Goal: Information Seeking & Learning: Understand process/instructions

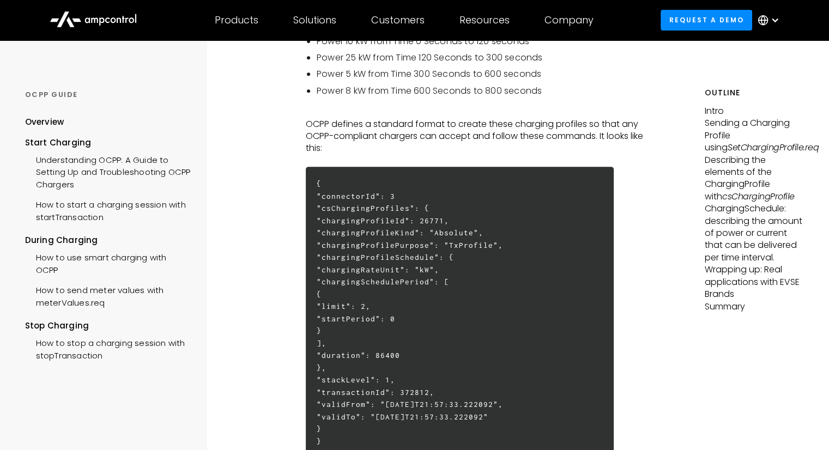
scroll to position [480, 0]
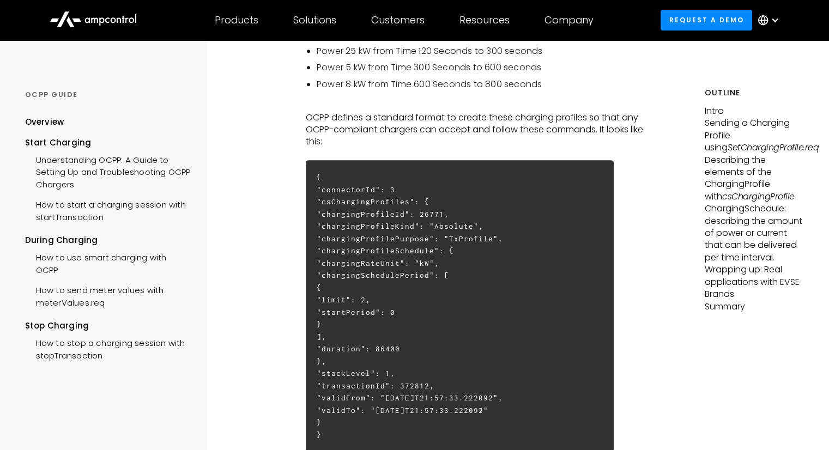
click at [440, 307] on h6 "{ "connectorId": 3 "csChargingProfiles": { "chargingProfileId": 26771, "chargin…" at bounding box center [460, 306] width 308 height 292
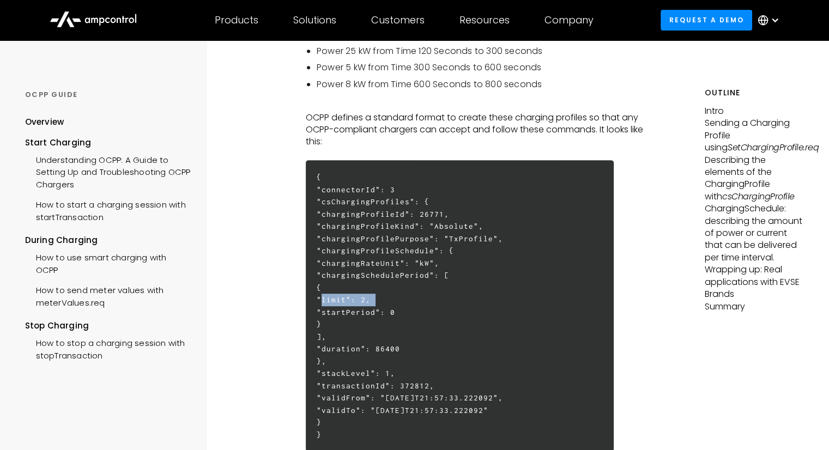
click at [440, 307] on h6 "{ "connectorId": 3 "csChargingProfiles": { "chargingProfileId": 26771, "chargin…" at bounding box center [460, 306] width 308 height 292
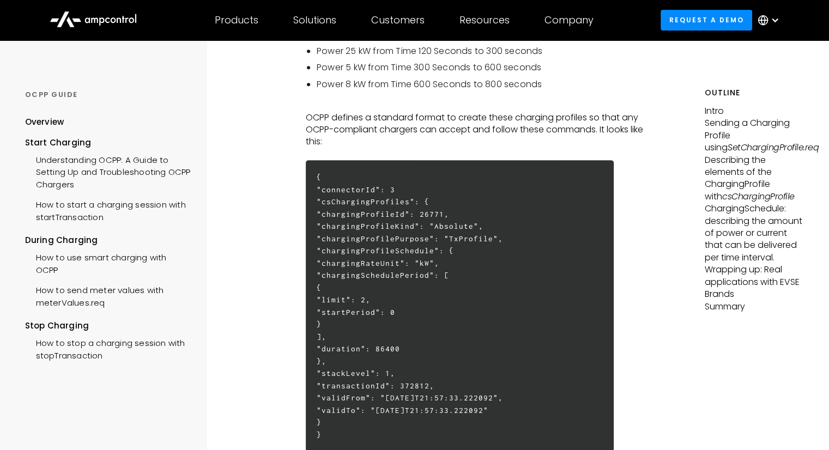
click at [440, 307] on h6 "{ "connectorId": 3 "csChargingProfiles": { "chargingProfileId": 26771, "chargin…" at bounding box center [460, 306] width 308 height 292
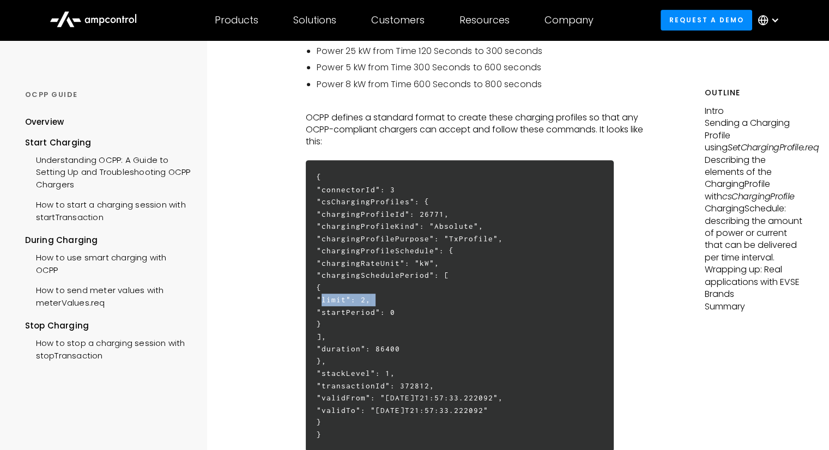
click at [440, 307] on h6 "{ "connectorId": 3 "csChargingProfiles": { "chargingProfileId": 26771, "chargin…" at bounding box center [460, 306] width 308 height 292
drag, startPoint x: 440, startPoint y: 307, endPoint x: 434, endPoint y: 287, distance: 21.0
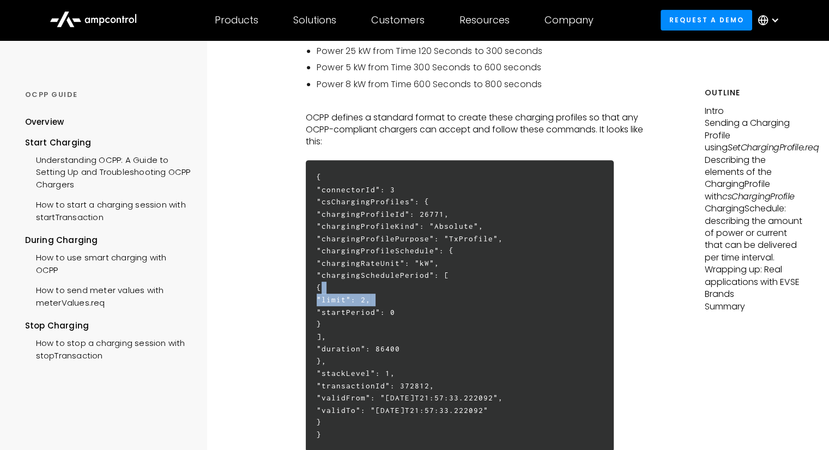
click at [434, 287] on h6 "{ "connectorId": 3 "csChargingProfiles": { "chargingProfileId": 26771, "chargin…" at bounding box center [460, 306] width 308 height 292
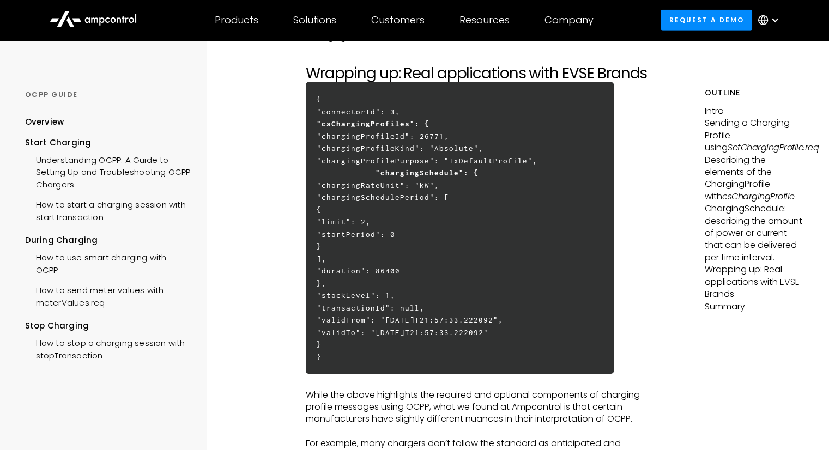
scroll to position [3521, 0]
